Goal: Complete application form: Complete application form

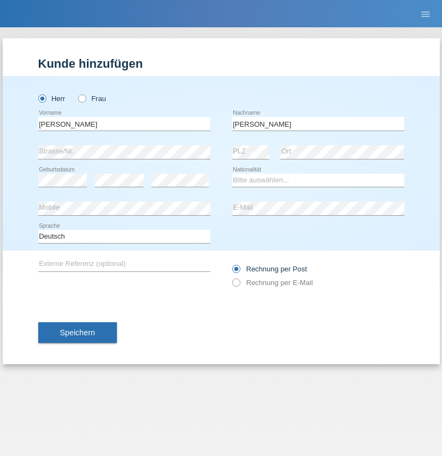
type input "Mohamed"
select select "SY"
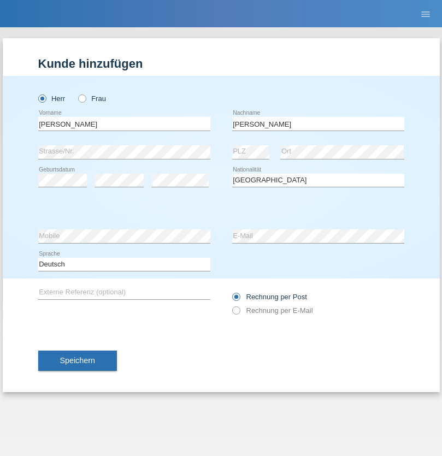
select select "C"
select select "21"
select select "12"
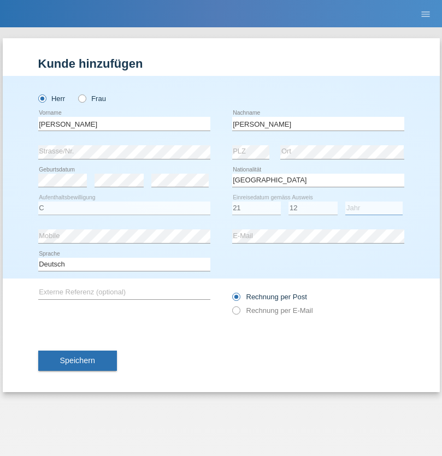
select select "2013"
select select "en"
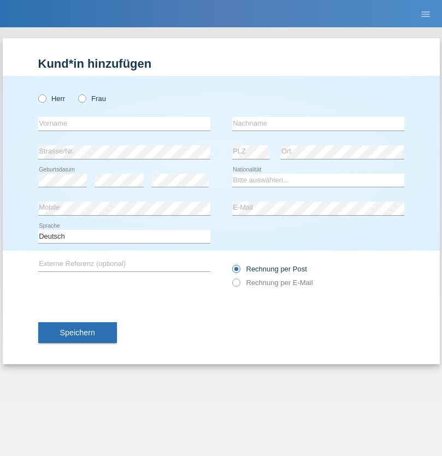
radio input "true"
click at [124, 123] on input "text" at bounding box center [124, 124] width 172 height 14
type input "David"
click at [318, 123] on input "text" at bounding box center [318, 124] width 172 height 14
type input "Senn"
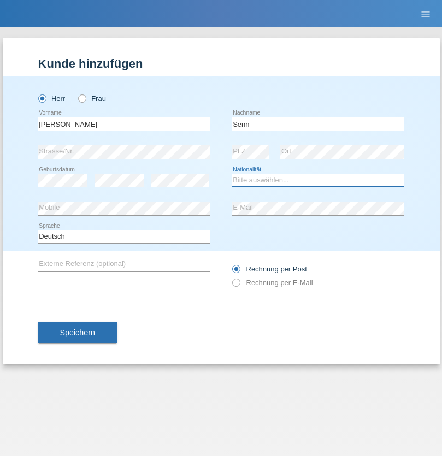
select select "CH"
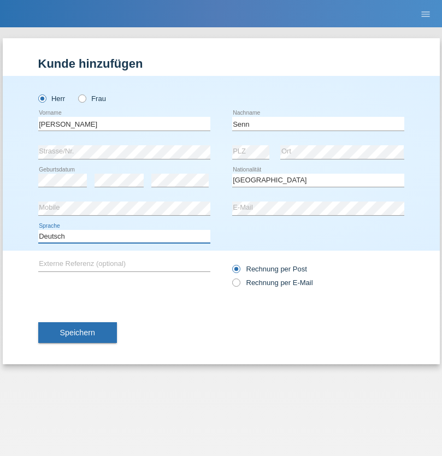
select select "en"
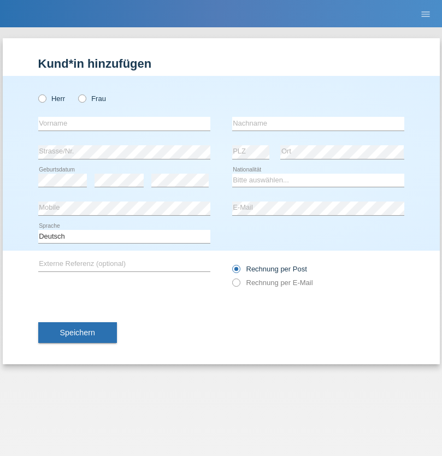
radio input "true"
click at [124, 123] on input "text" at bounding box center [124, 124] width 172 height 14
type input "Angelina"
click at [318, 123] on input "text" at bounding box center [318, 124] width 172 height 14
type input "Apa"
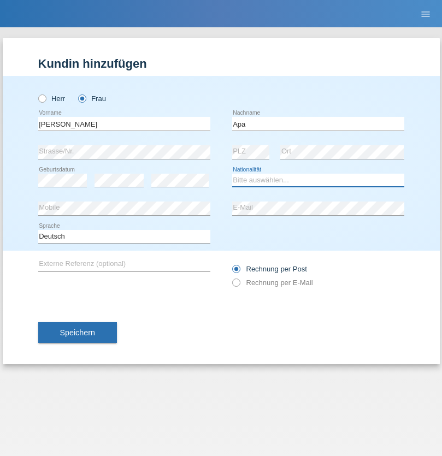
select select "CH"
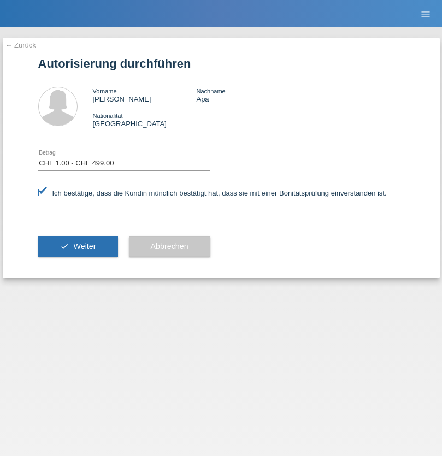
select select "1"
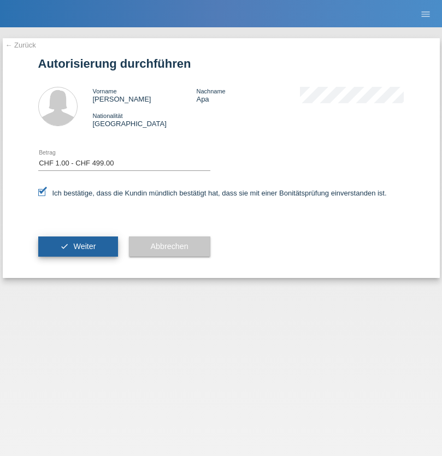
click at [78, 246] on span "Weiter" at bounding box center [84, 246] width 22 height 9
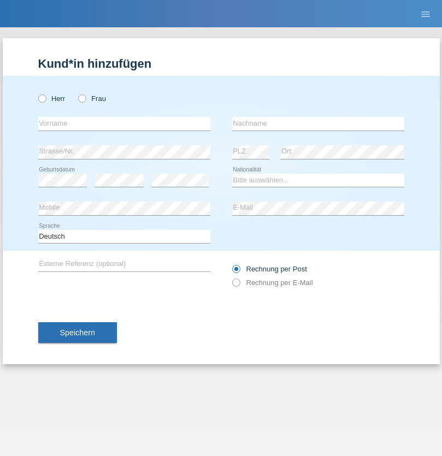
radio input "true"
click at [124, 123] on input "text" at bounding box center [124, 124] width 172 height 14
type input "firat"
click at [318, 123] on input "text" at bounding box center [318, 124] width 172 height 14
type input "kara"
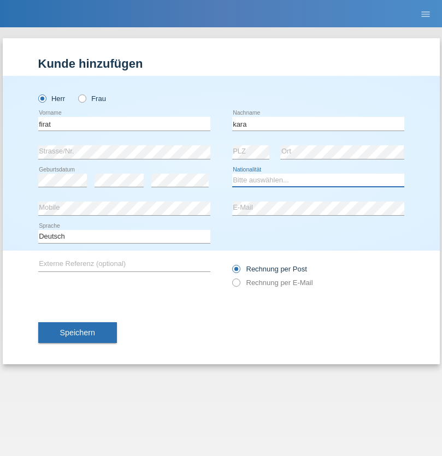
select select "CH"
radio input "true"
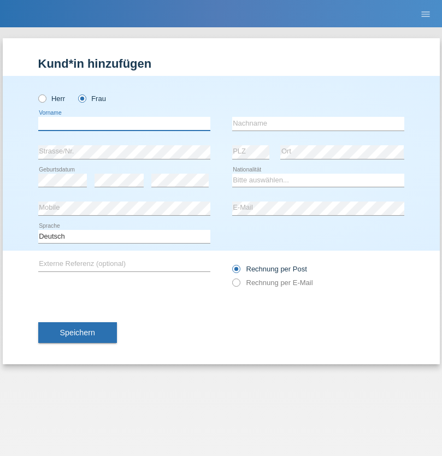
click at [124, 123] on input "text" at bounding box center [124, 124] width 172 height 14
type input "Rihanna"
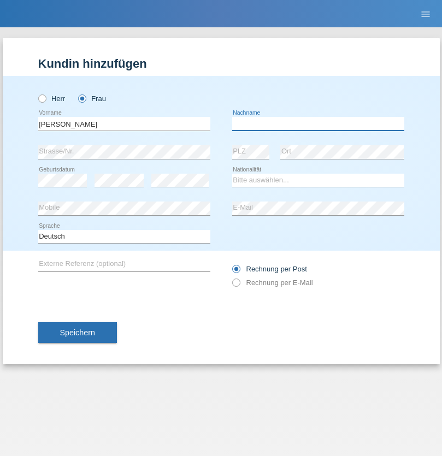
click at [318, 123] on input "text" at bounding box center [318, 124] width 172 height 14
type input "Dössegger"
select select "CH"
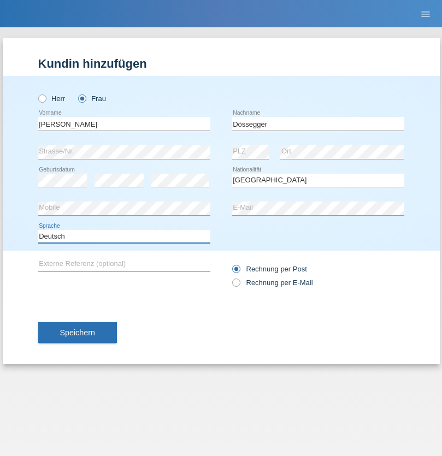
select select "en"
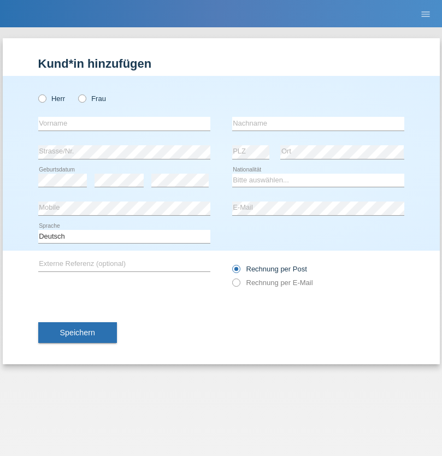
radio input "true"
click at [124, 123] on input "text" at bounding box center [124, 124] width 172 height 14
type input "Senije"
click at [318, 123] on input "text" at bounding box center [318, 124] width 172 height 14
type input "Rama"
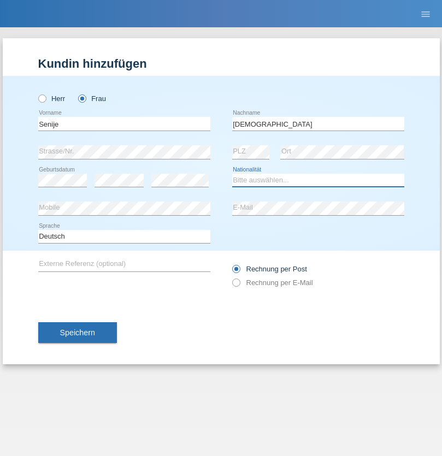
select select "CH"
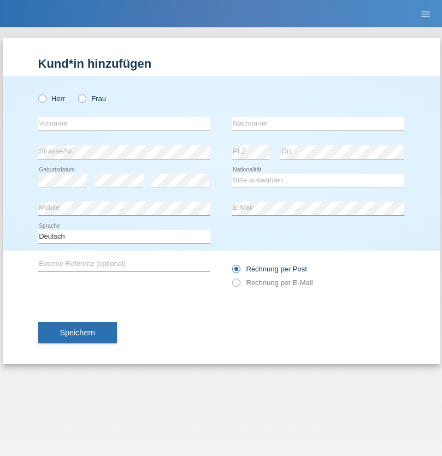
radio input "true"
click at [124, 123] on input "text" at bounding box center [124, 124] width 172 height 14
type input "[PERSON_NAME]"
click at [318, 123] on input "text" at bounding box center [318, 124] width 172 height 14
type input "Priestley"
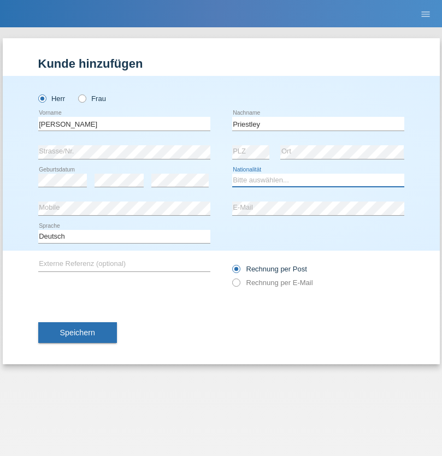
select select "CH"
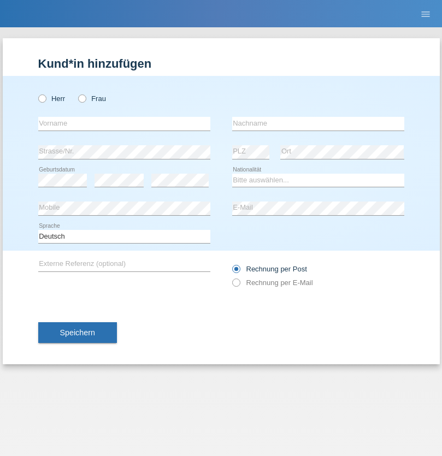
radio input "true"
click at [124, 123] on input "text" at bounding box center [124, 124] width 172 height 14
type input "Francesco"
click at [318, 123] on input "text" at bounding box center [318, 124] width 172 height 14
type input "Fortugno"
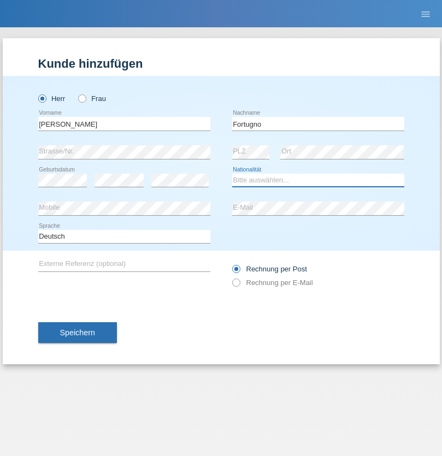
select select "IT"
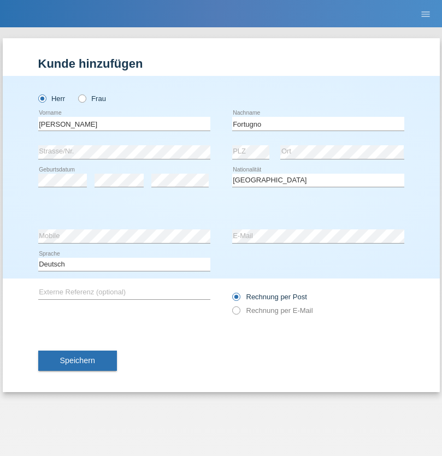
select select "C"
select select "09"
select select "08"
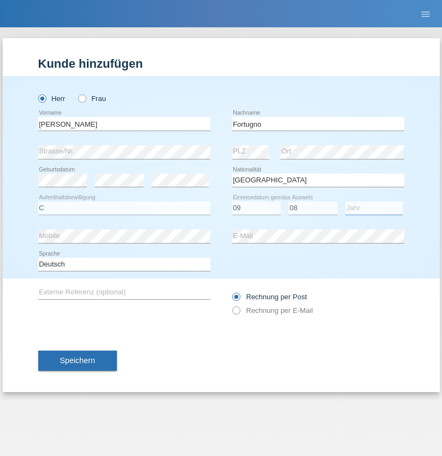
select select "2006"
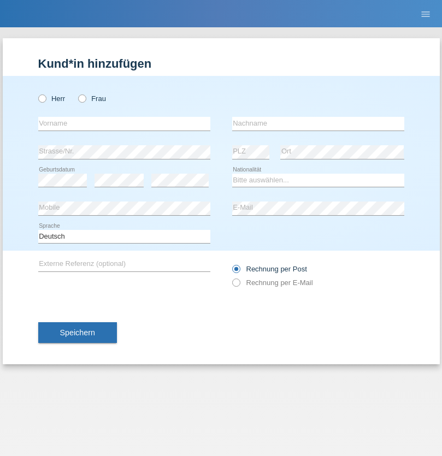
radio input "true"
click at [124, 123] on input "text" at bounding box center [124, 124] width 172 height 14
type input "Farkash"
click at [318, 123] on input "text" at bounding box center [318, 124] width 172 height 14
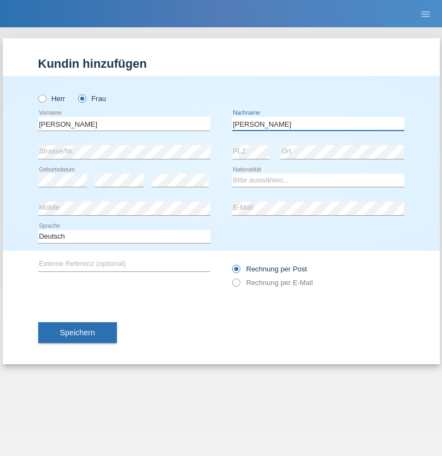
type input "Yolana"
select select "UA"
select select "C"
select select "23"
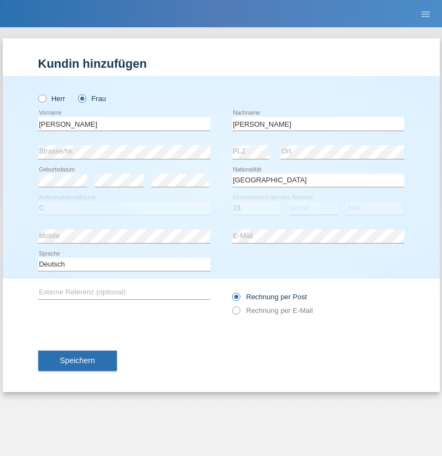
select select "10"
select select "2021"
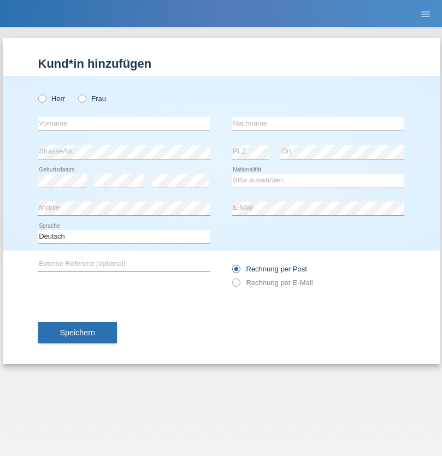
radio input "true"
click at [124, 123] on input "text" at bounding box center [124, 124] width 172 height 14
type input "Nuria"
click at [318, 123] on input "text" at bounding box center [318, 124] width 172 height 14
type input "D'Antino"
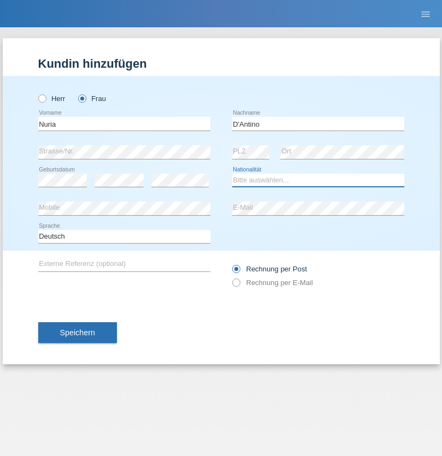
select select "CH"
